Goal: Task Accomplishment & Management: Use online tool/utility

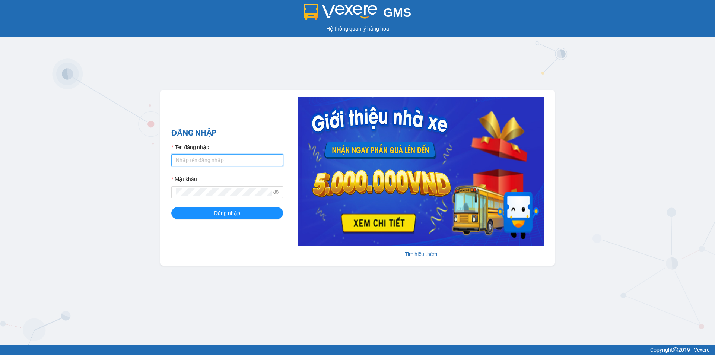
click at [224, 158] on input "Tên đăng nhập" at bounding box center [227, 160] width 112 height 12
type input "ntdung.ducphatth"
click at [171, 207] on button "Đăng nhập" at bounding box center [227, 213] width 112 height 12
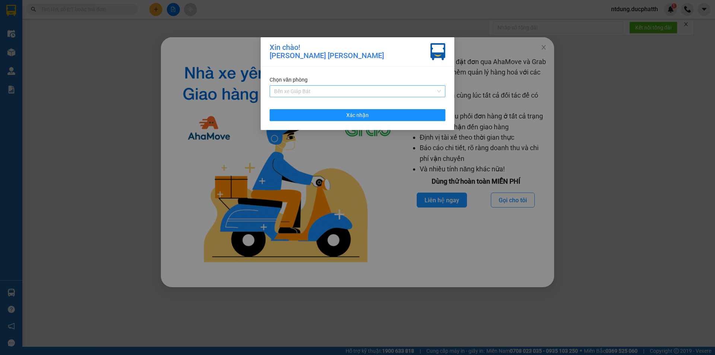
click at [309, 93] on span "Bến xe Giáp Bát" at bounding box center [357, 91] width 167 height 11
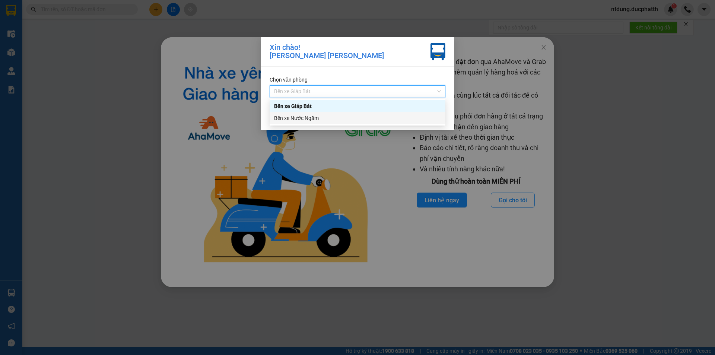
click at [310, 118] on div "Bến xe Nước Ngầm" at bounding box center [357, 118] width 167 height 8
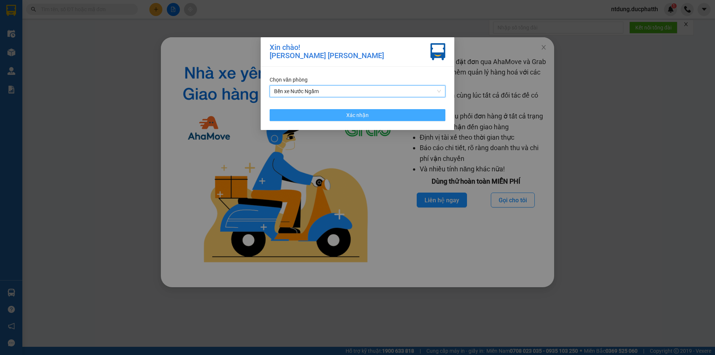
click at [310, 117] on button "Xác nhận" at bounding box center [358, 115] width 176 height 12
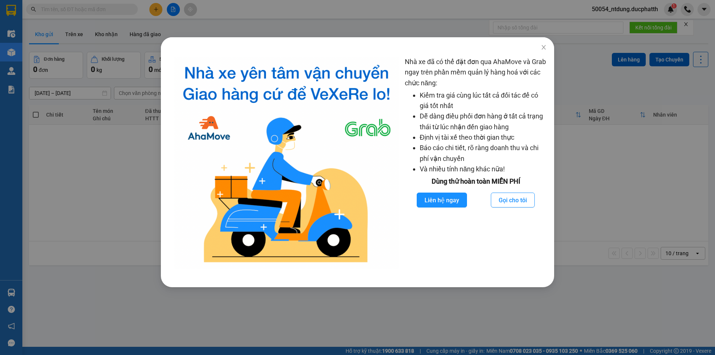
drag, startPoint x: 0, startPoint y: 175, endPoint x: 51, endPoint y: 89, distance: 100.1
click at [0, 174] on div "Nhà xe đã có thể đặt đơn qua AhaMove và Grab ngay trên phần mềm quản lý hàng ho…" at bounding box center [357, 177] width 715 height 355
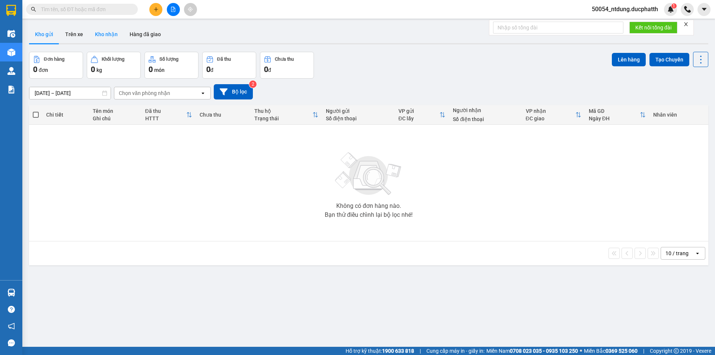
click at [106, 33] on button "Kho nhận" at bounding box center [106, 34] width 35 height 18
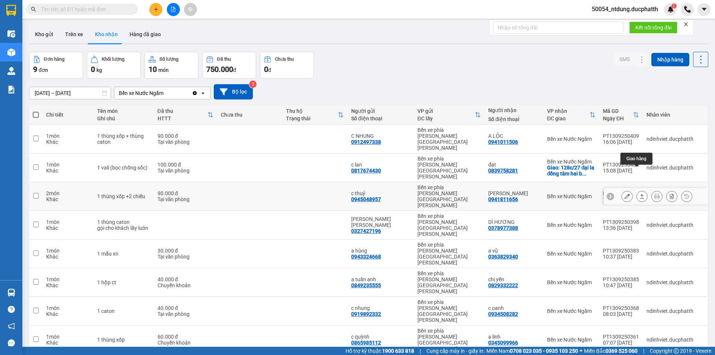
click at [640, 194] on icon at bounding box center [642, 196] width 5 height 5
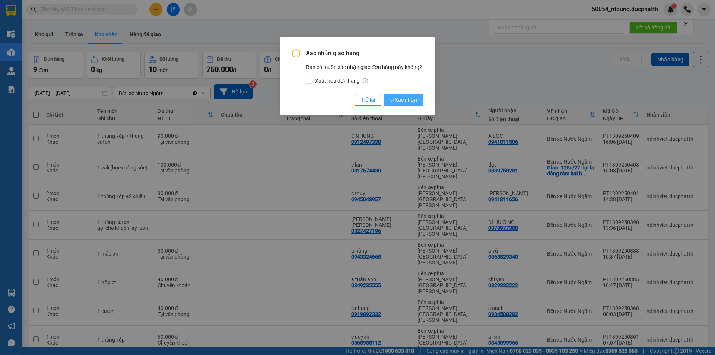
click at [398, 101] on span "Xác nhận" at bounding box center [403, 100] width 27 height 8
